Goal: Task Accomplishment & Management: Use online tool/utility

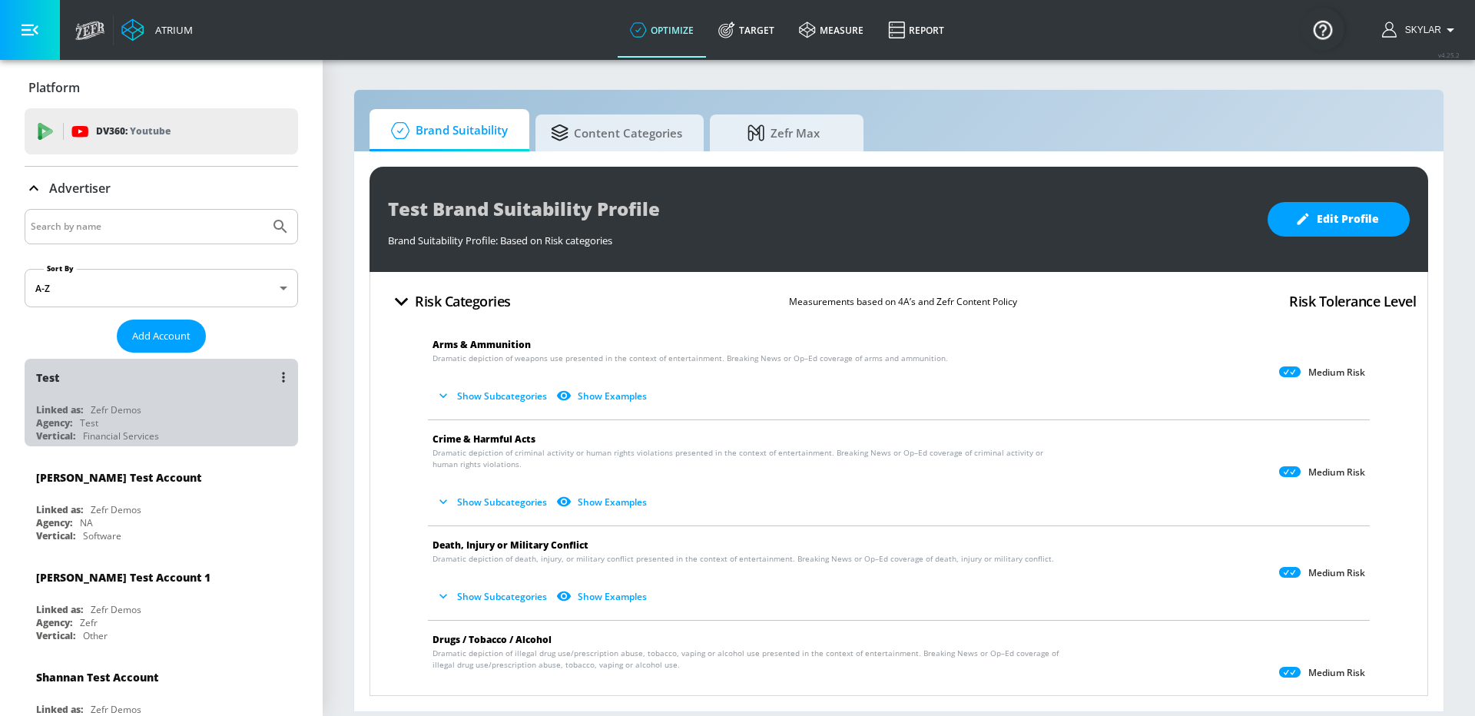
click at [185, 411] on div "Linked as: Zefr Demos" at bounding box center [165, 409] width 258 height 13
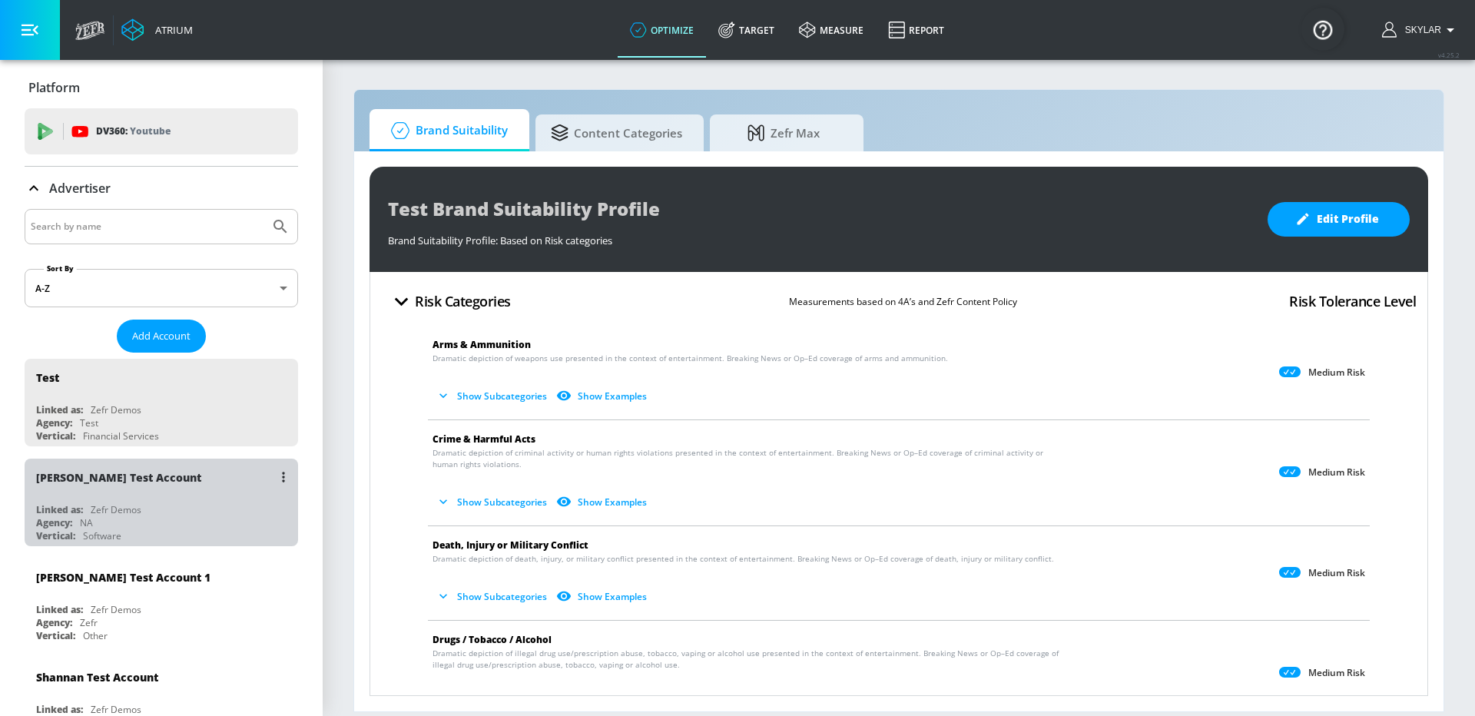
click at [188, 529] on div "Agency: NA" at bounding box center [165, 522] width 258 height 13
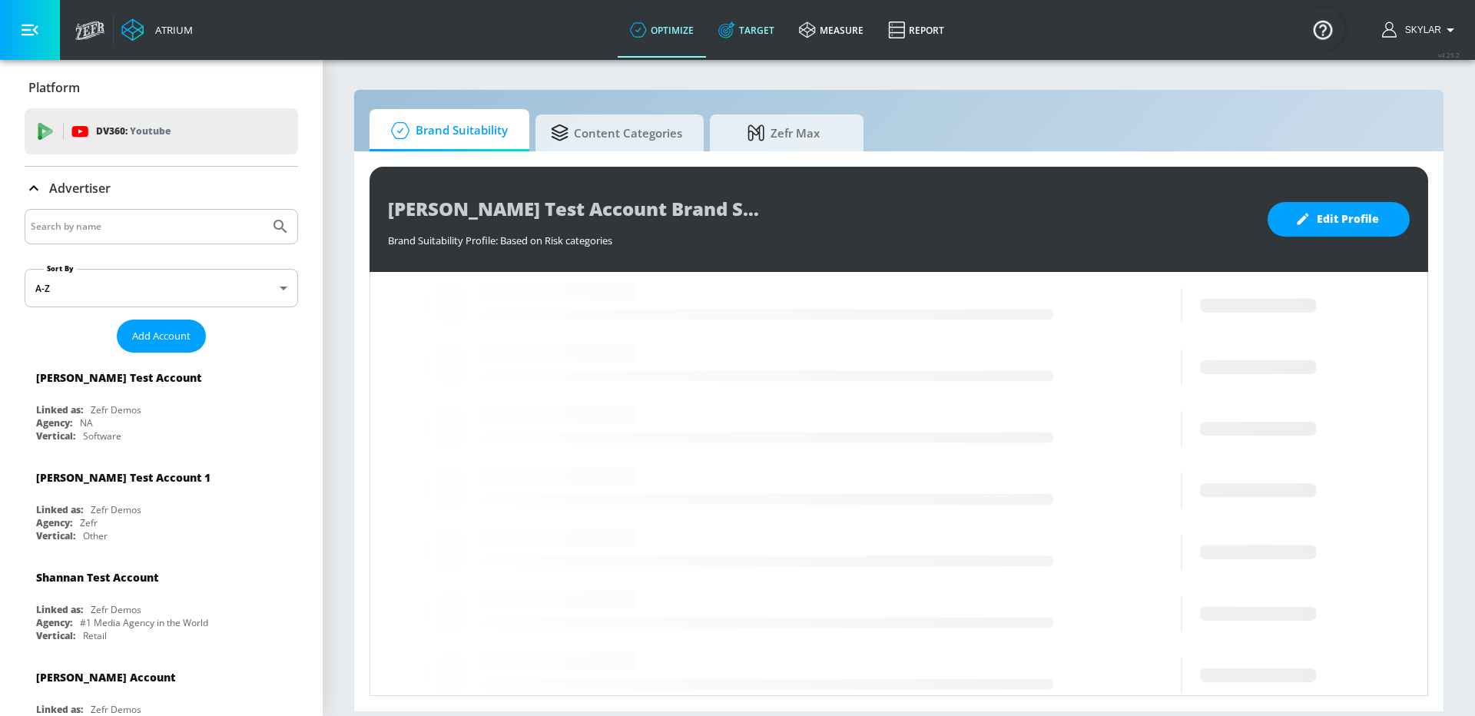
click at [744, 37] on link "Target" at bounding box center [746, 29] width 81 height 55
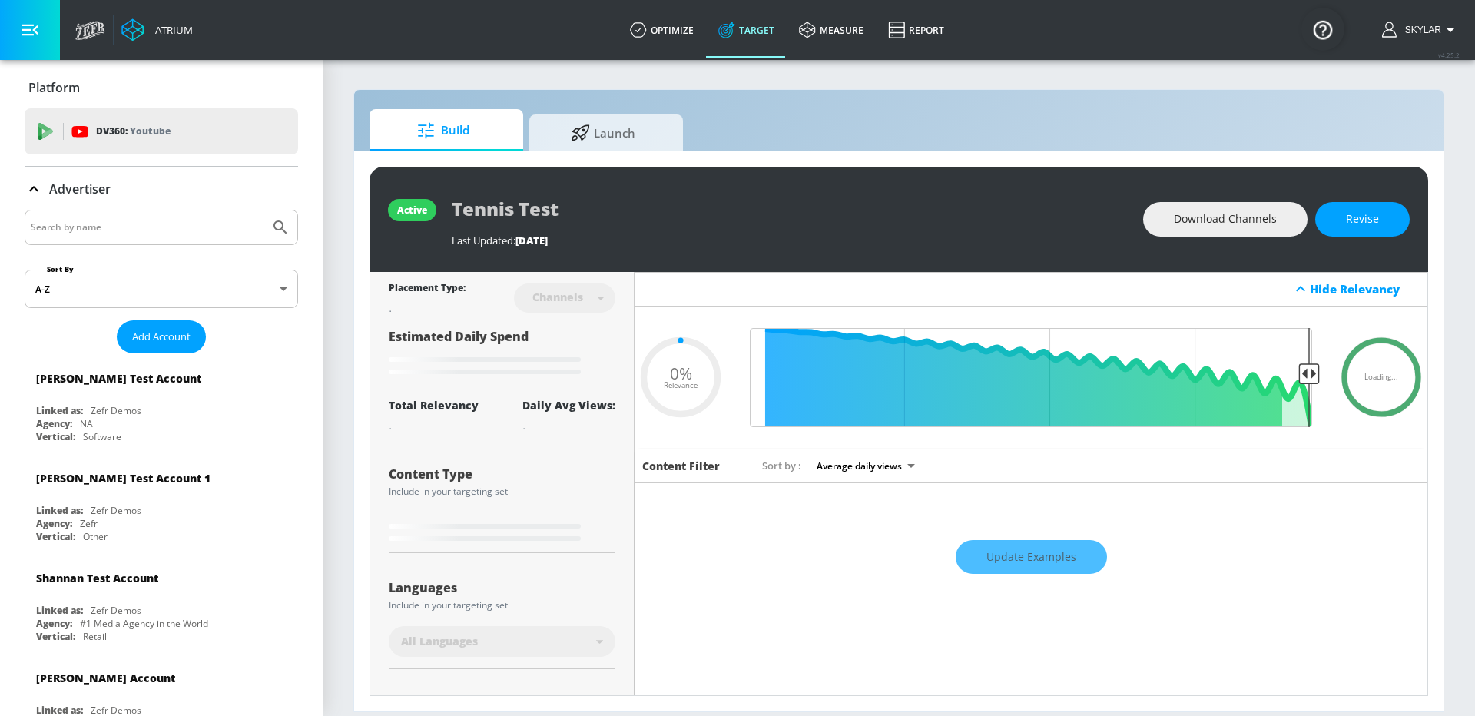
click at [36, 192] on icon at bounding box center [34, 189] width 18 height 18
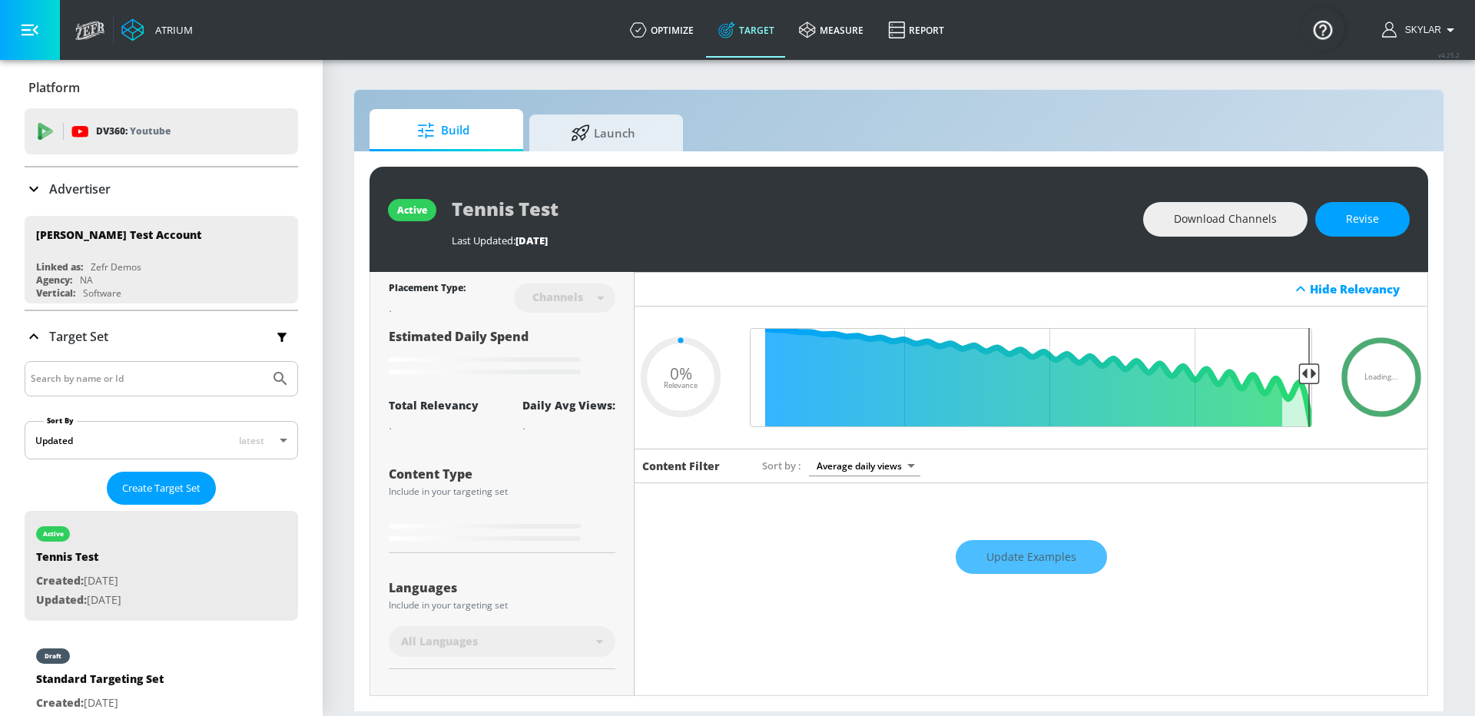
type input "0.71"
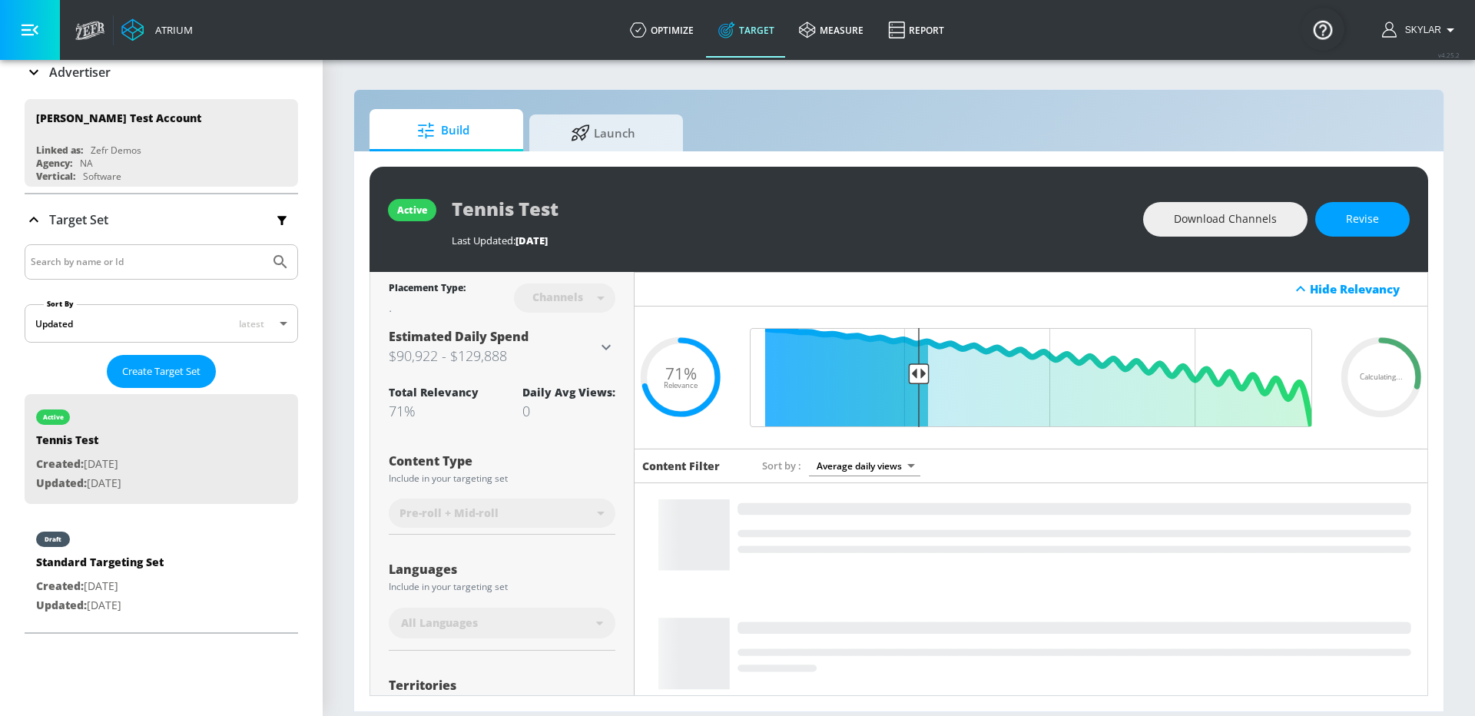
scroll to position [252, 0]
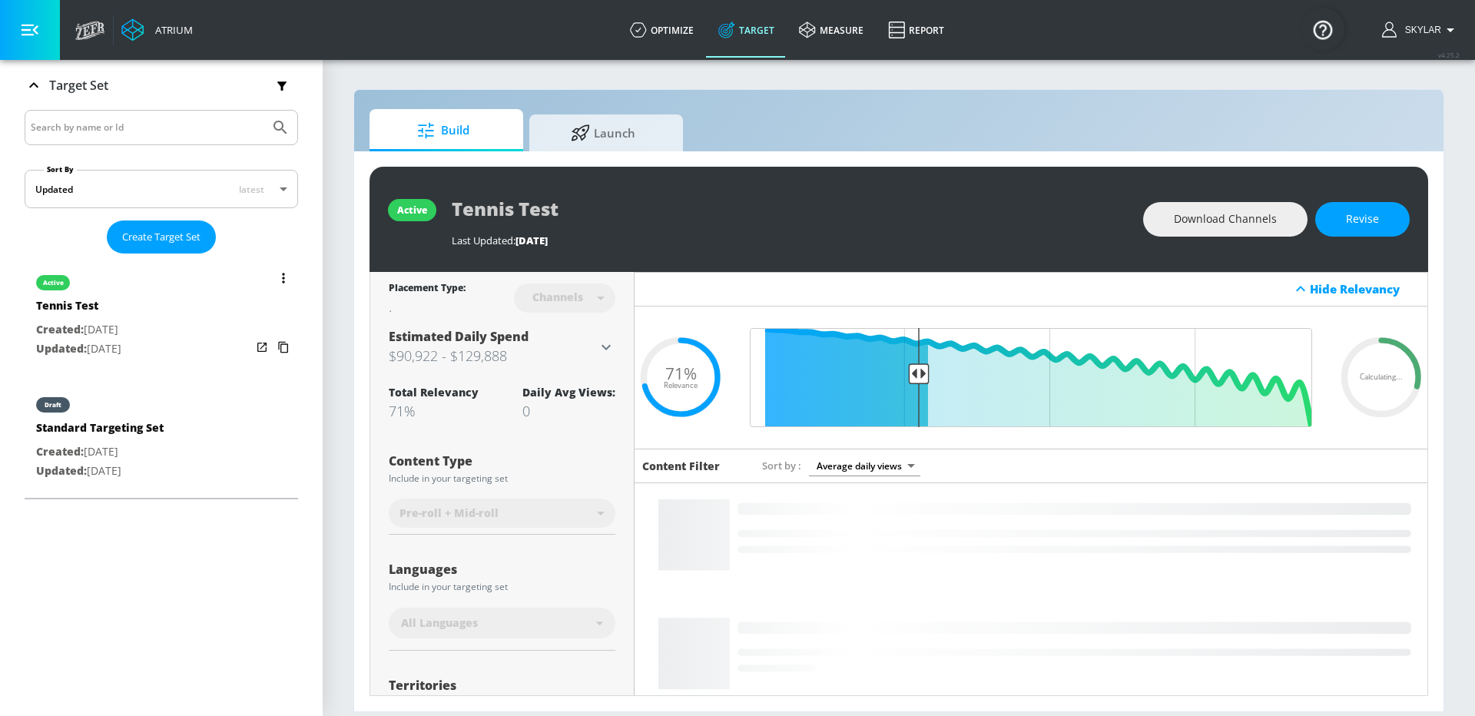
click at [141, 436] on div "Standard Targeting Set" at bounding box center [100, 431] width 128 height 22
type input "Standard Targeting Set"
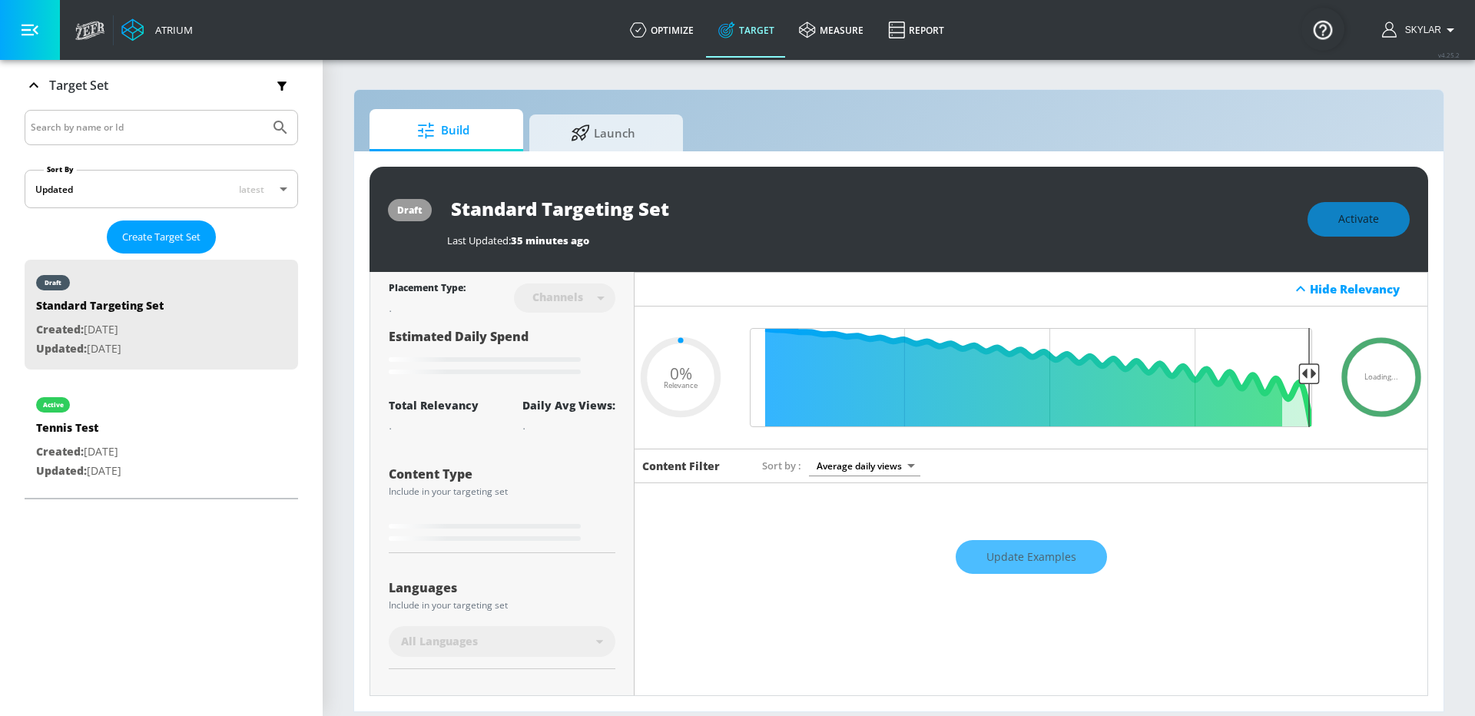
type input "0.95"
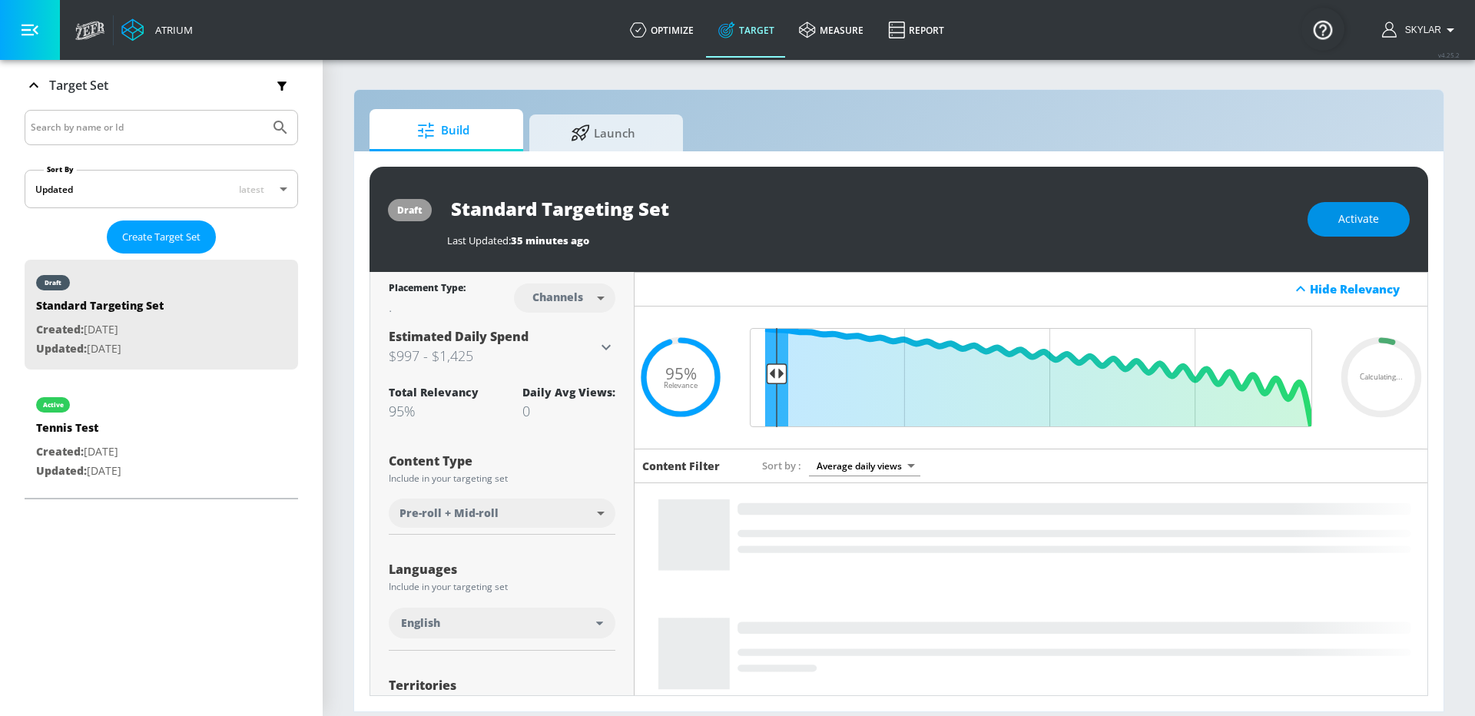
click at [1374, 223] on span "Activate" at bounding box center [1359, 219] width 41 height 19
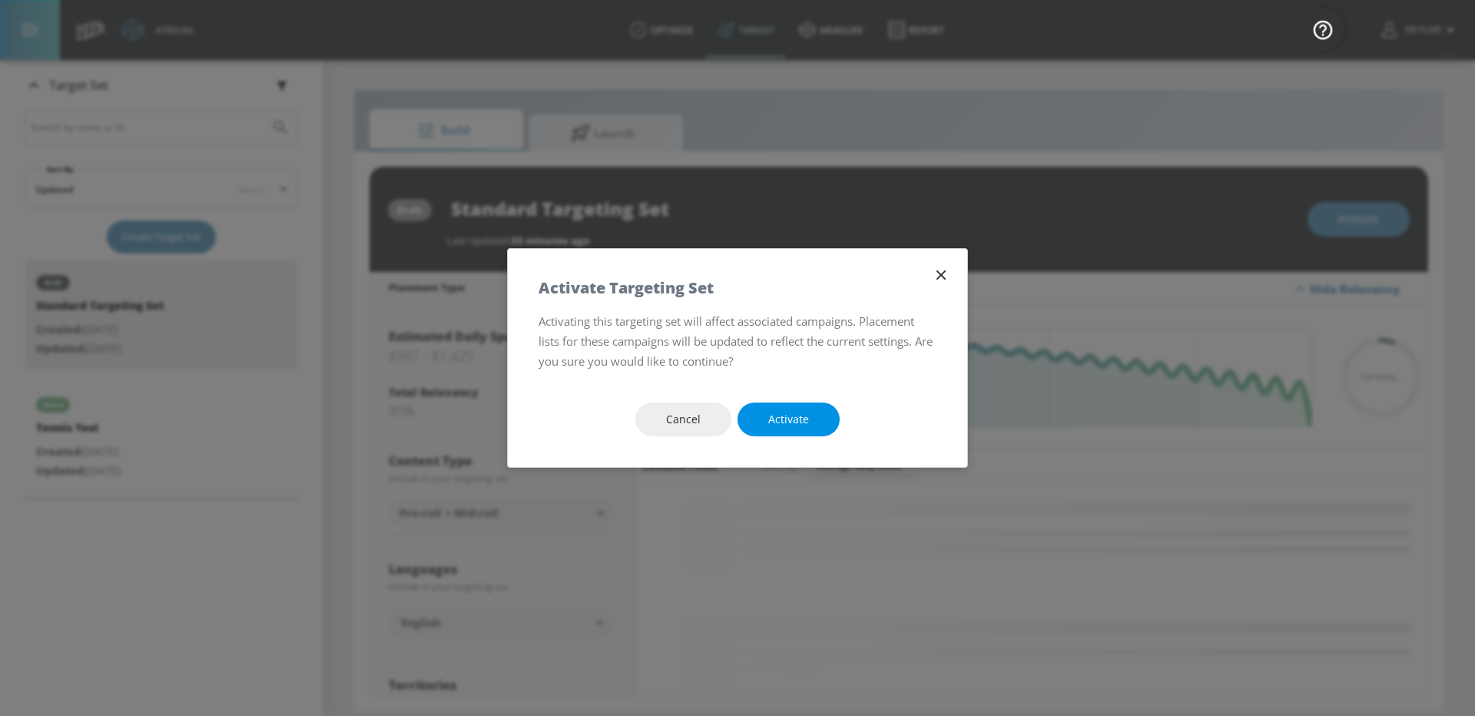
click at [782, 423] on span "Activate" at bounding box center [788, 419] width 41 height 19
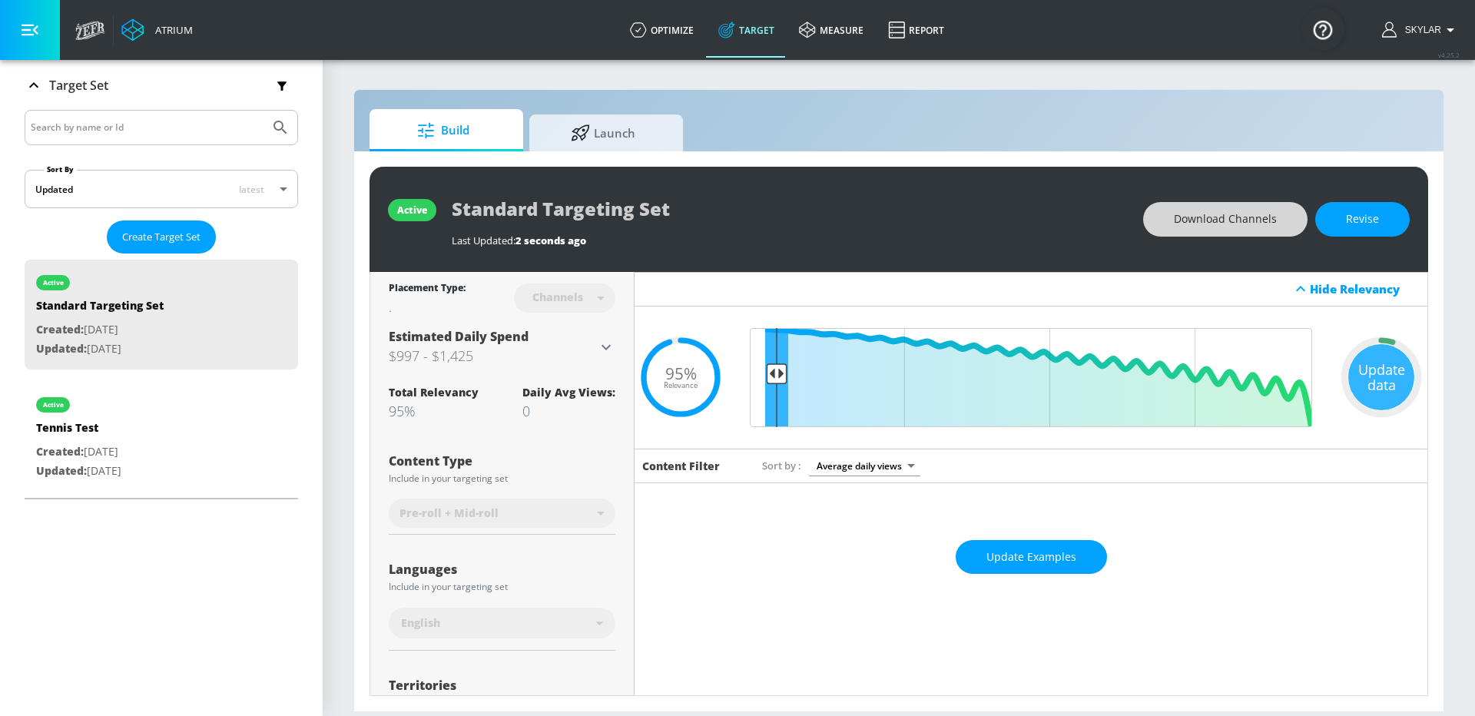
click at [1221, 221] on span "Download Channels" at bounding box center [1225, 219] width 103 height 19
